Goal: Obtain resource: Download file/media

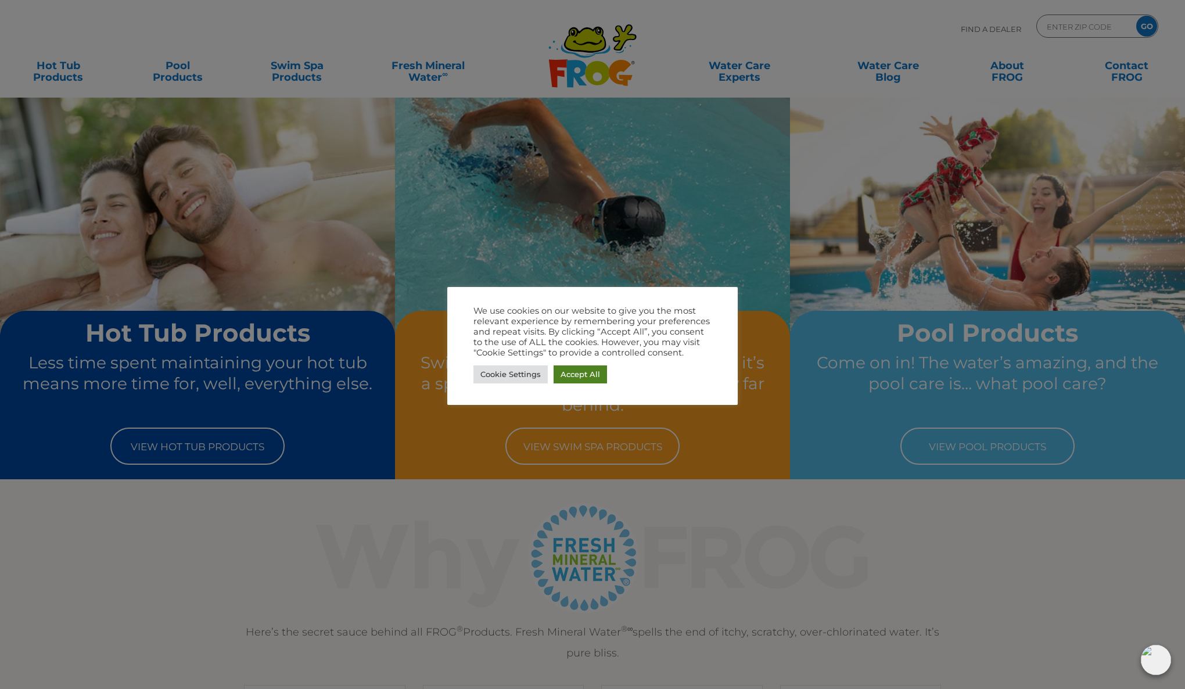
click at [577, 374] on link "Accept All" at bounding box center [580, 374] width 53 height 18
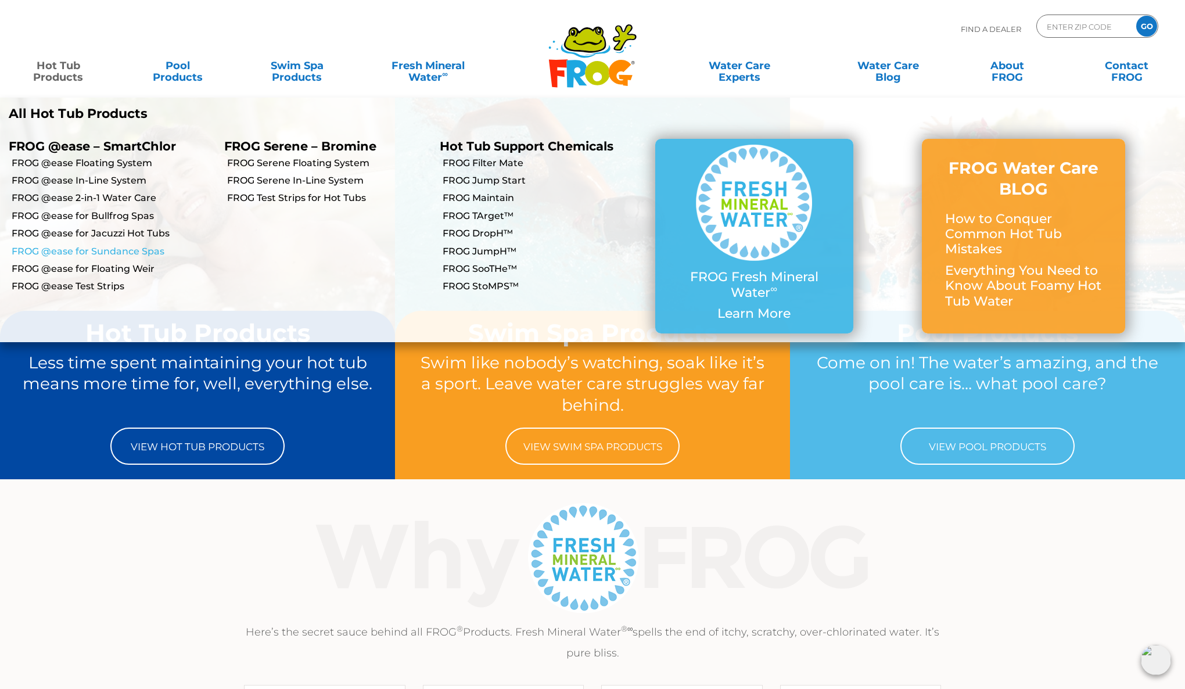
click at [68, 249] on link "FROG @ease for Sundance Spas" at bounding box center [114, 251] width 204 height 13
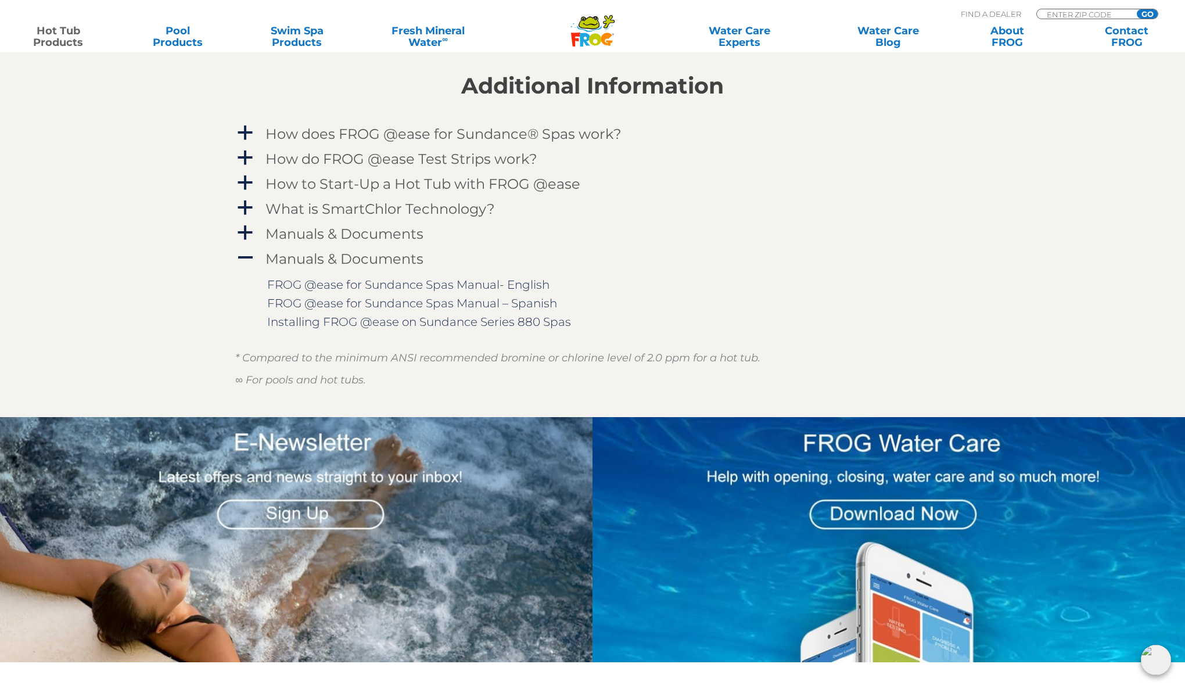
scroll to position [1254, 0]
click at [246, 232] on span "a" at bounding box center [244, 232] width 17 height 17
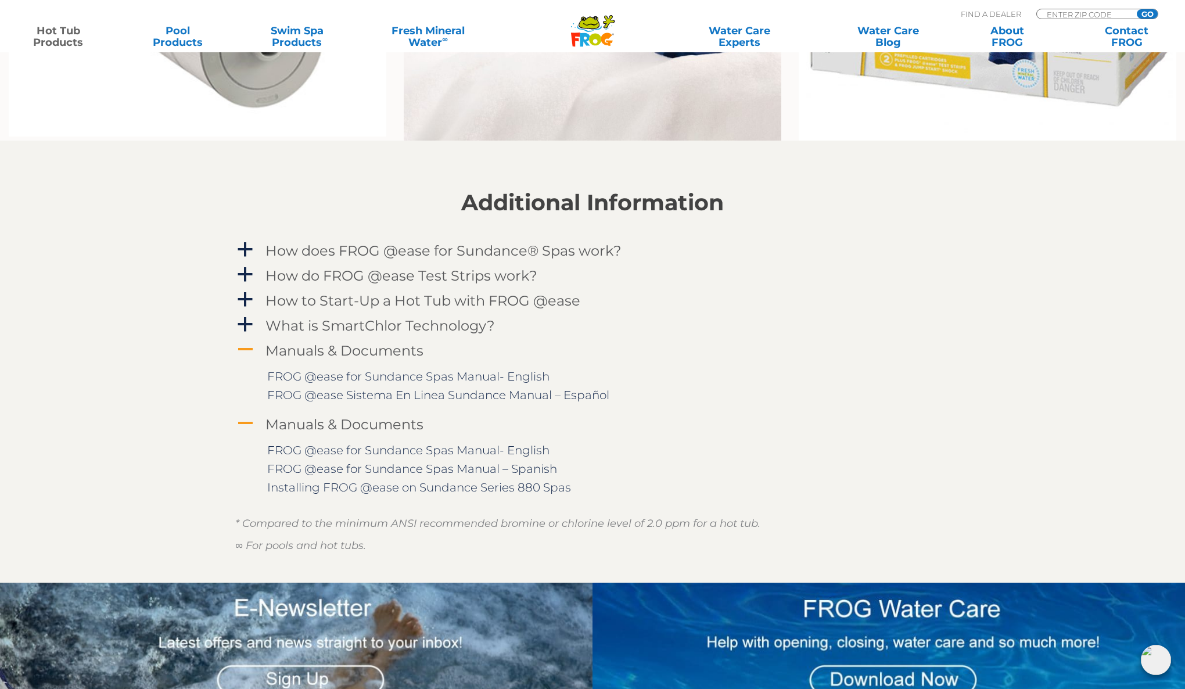
scroll to position [1136, 0]
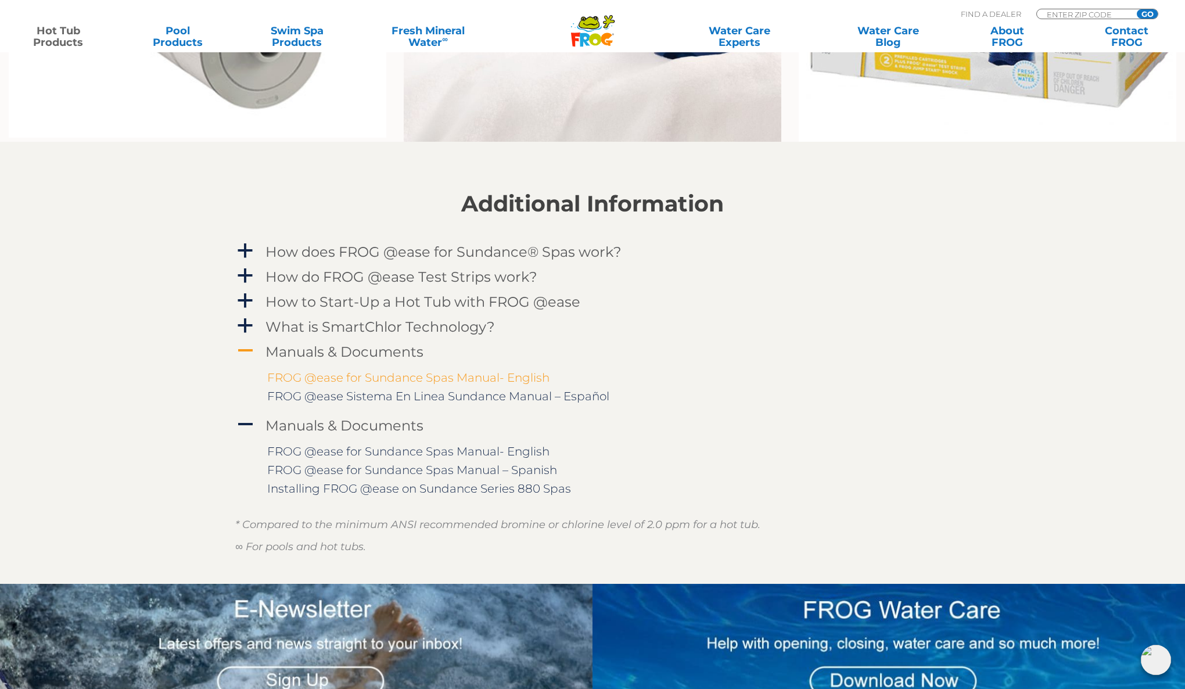
click at [429, 377] on link "FROG @ease for Sundance Spas Manual- English" at bounding box center [408, 378] width 282 height 14
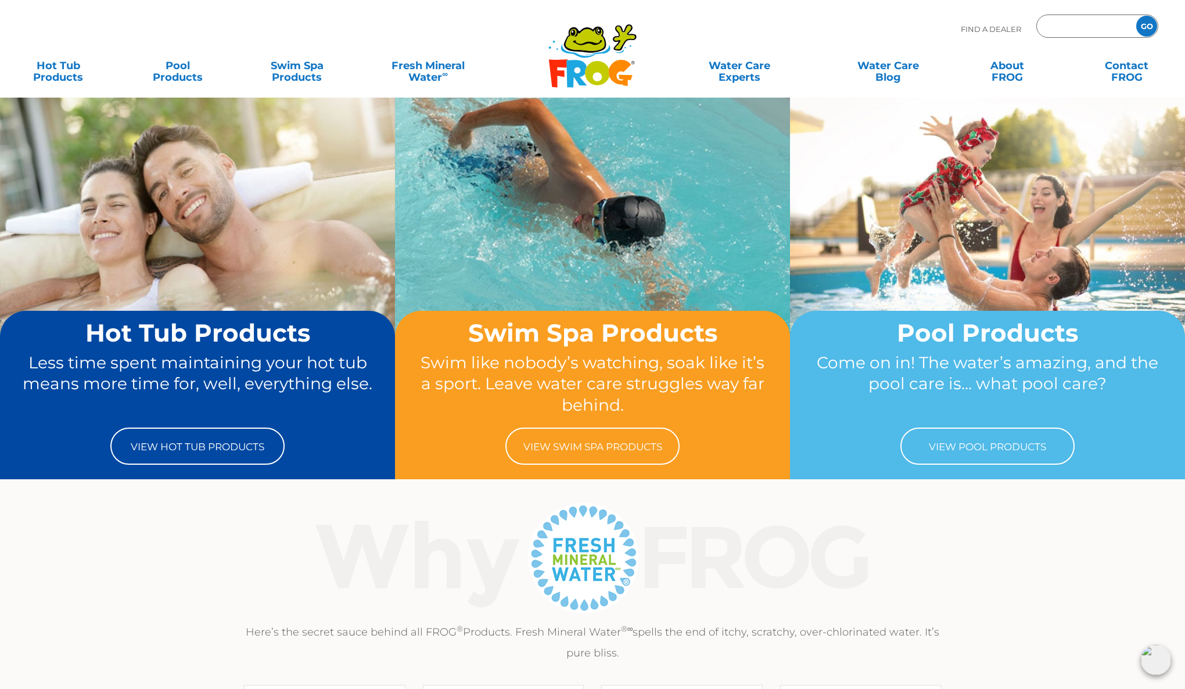
click at [1096, 33] on input "Zip Code Form" at bounding box center [1085, 26] width 78 height 17
type input "19147"
click at [1151, 27] on input "GO" at bounding box center [1146, 26] width 21 height 21
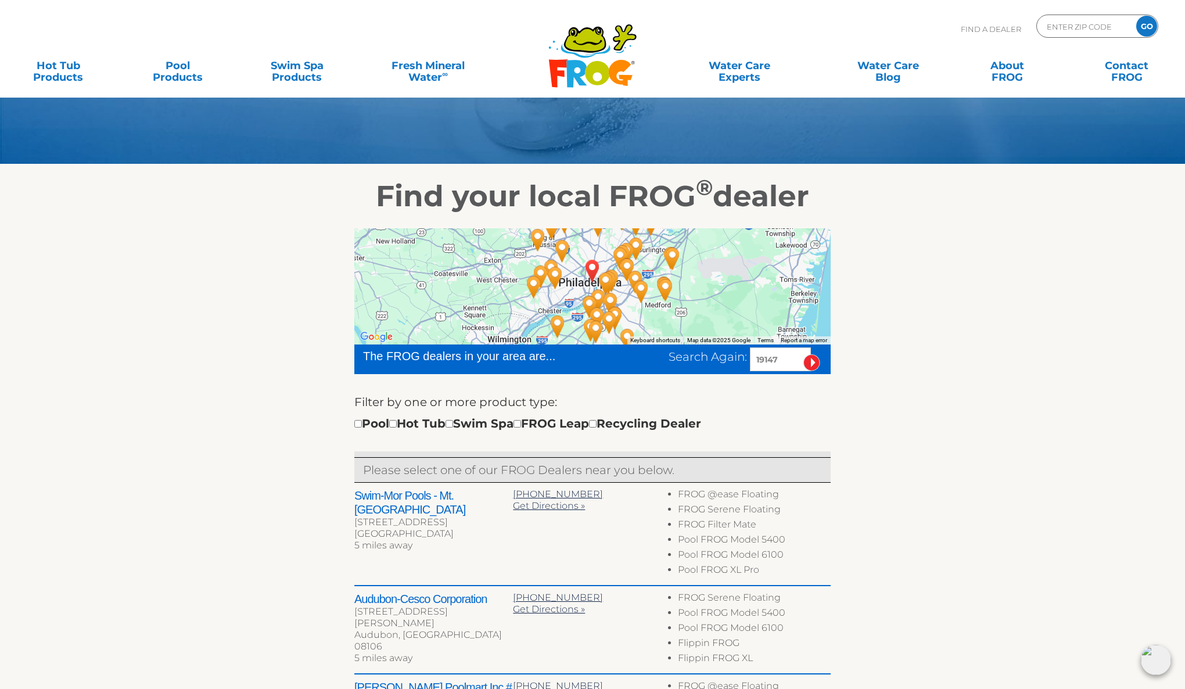
scroll to position [96, 0]
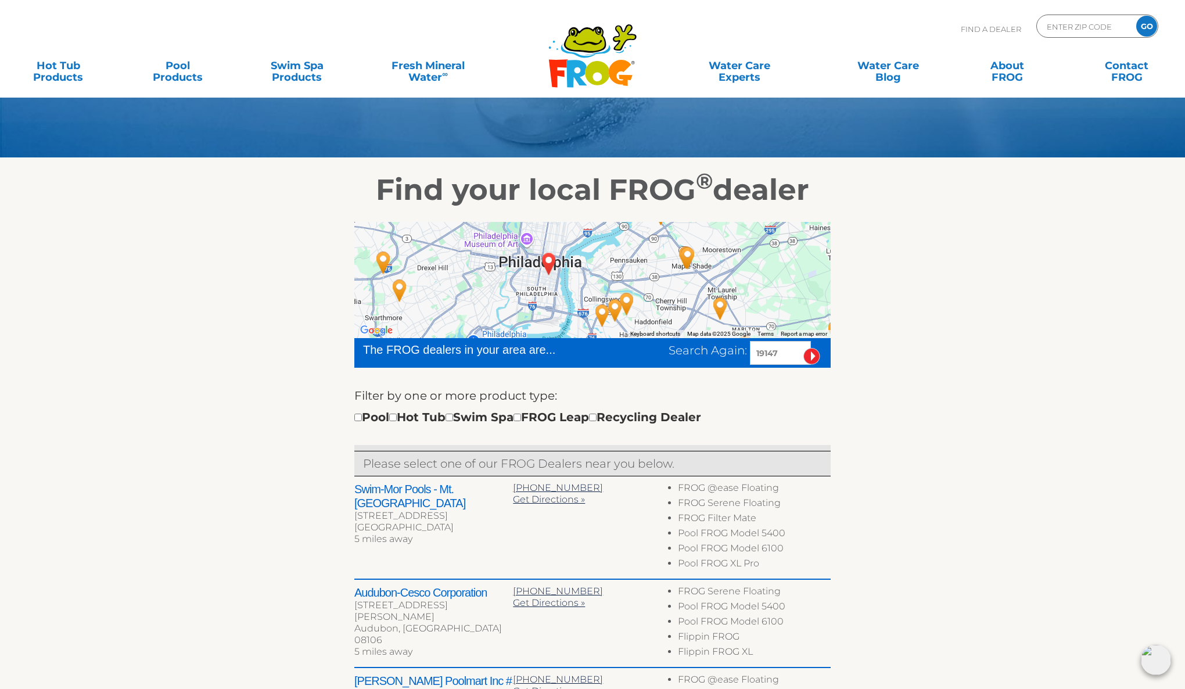
drag, startPoint x: 500, startPoint y: 312, endPoint x: 497, endPoint y: 286, distance: 25.8
click at [497, 286] on div at bounding box center [592, 280] width 476 height 116
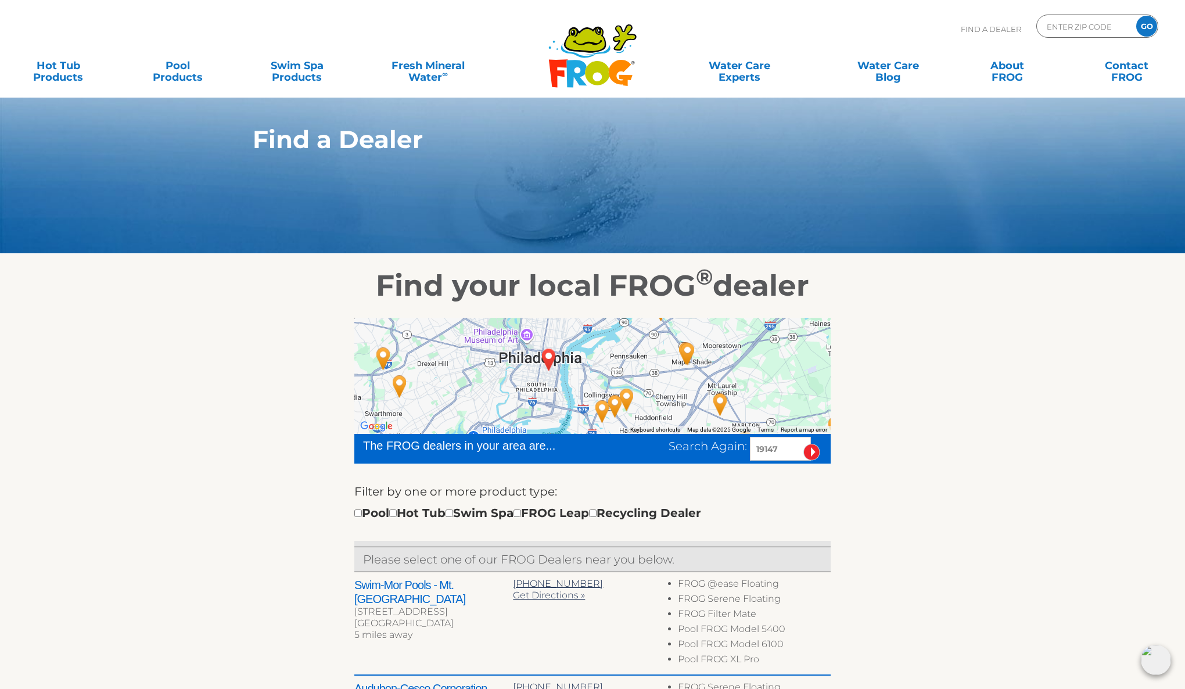
scroll to position [0, 0]
